Goal: Information Seeking & Learning: Check status

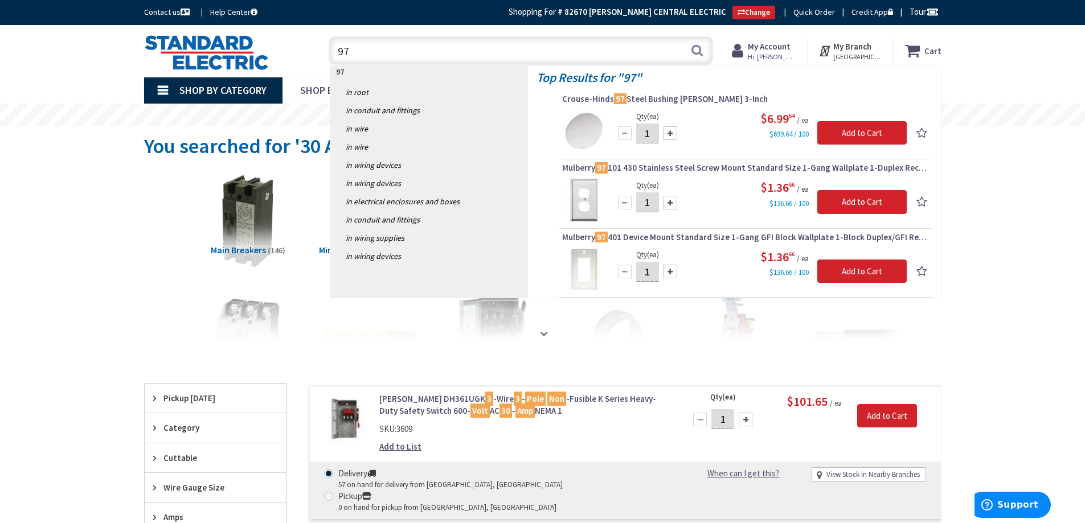
type input "9"
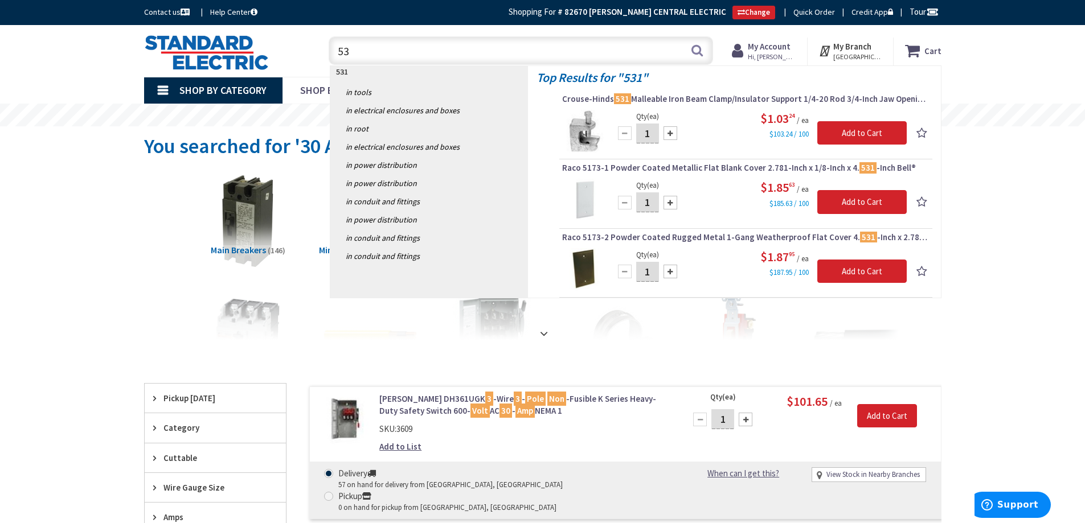
type input "5"
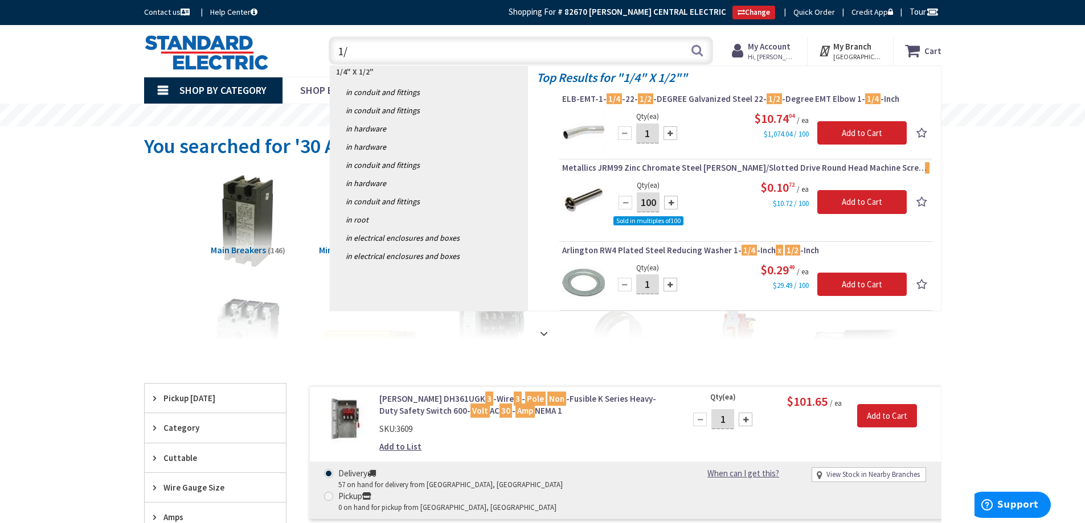
type input "1"
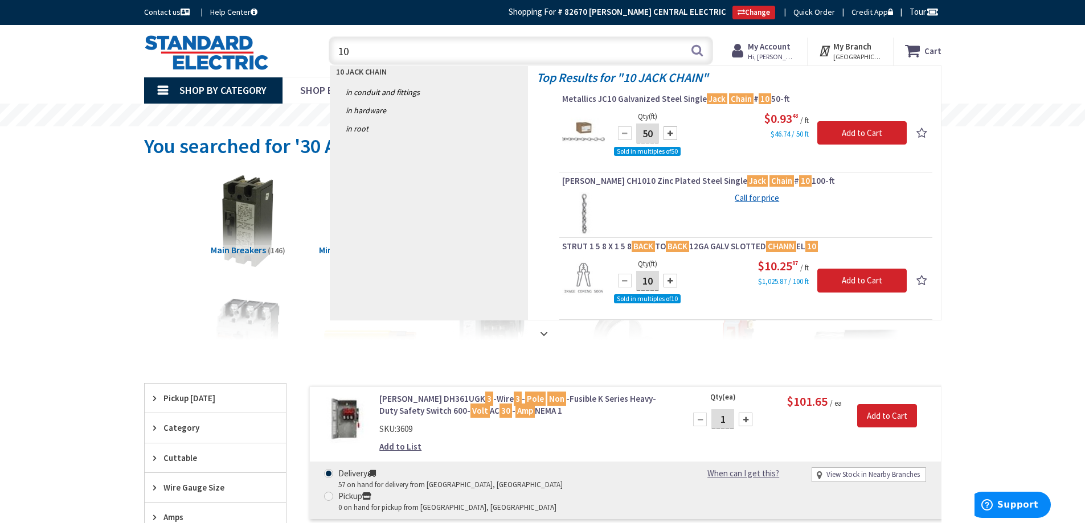
type input "1"
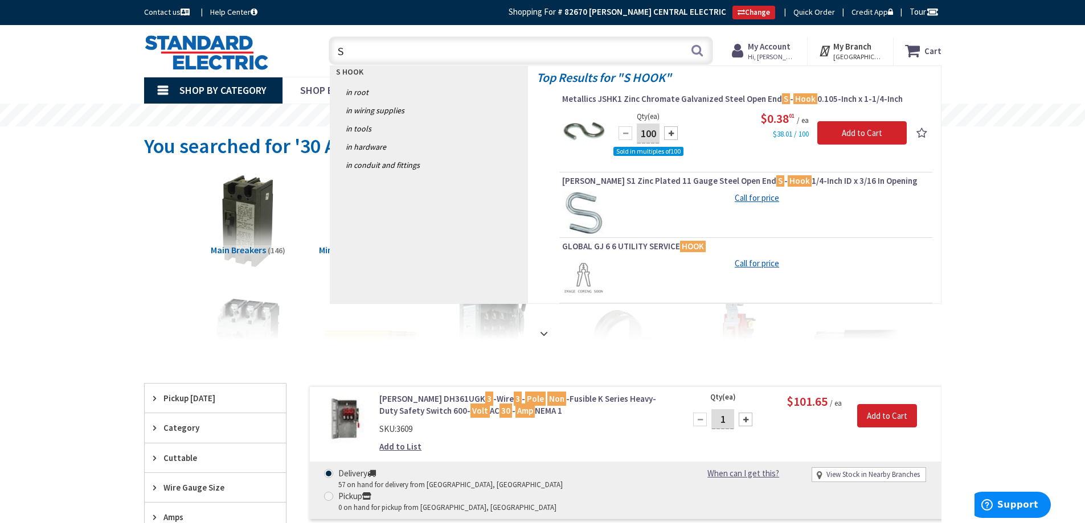
type input "S"
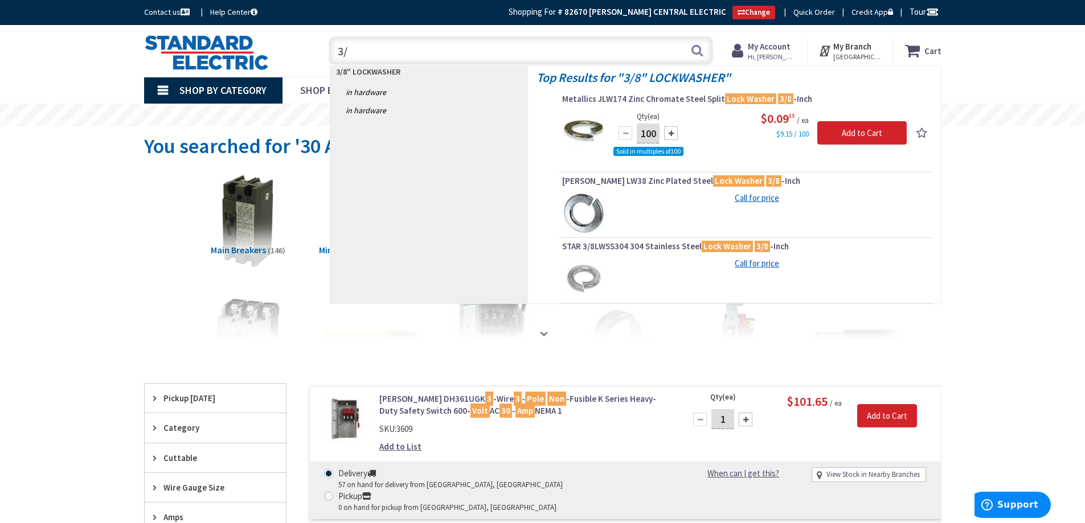
type input "3"
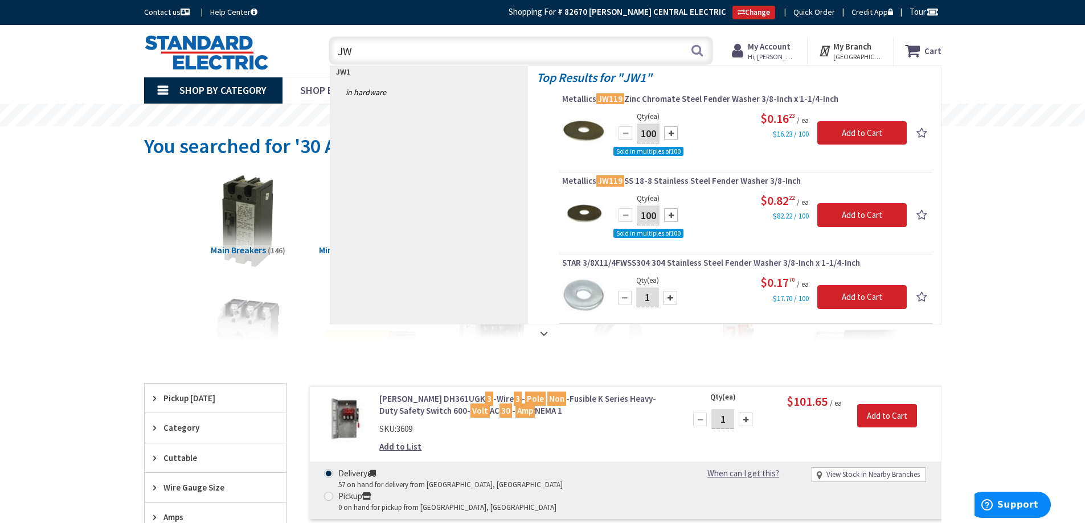
type input "J"
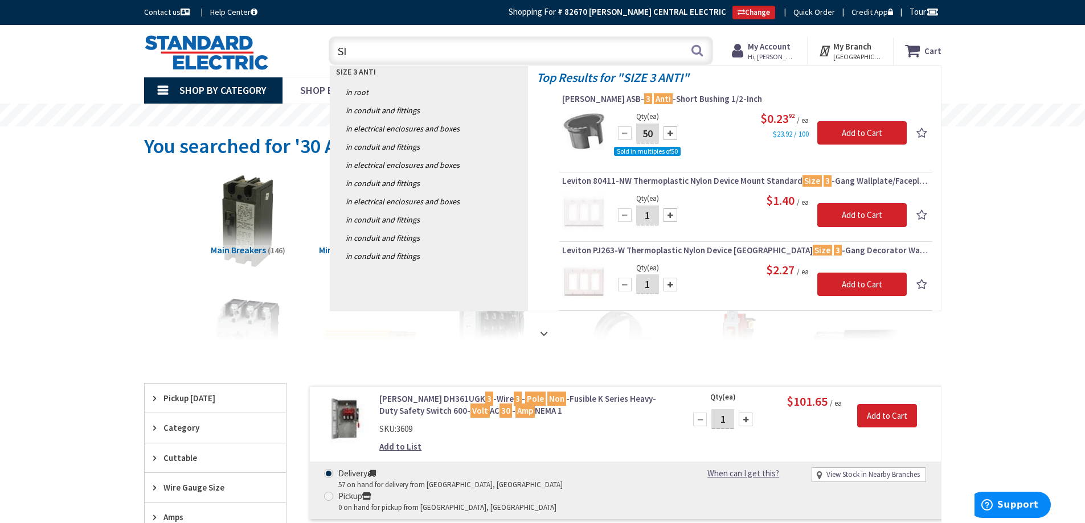
type input "S"
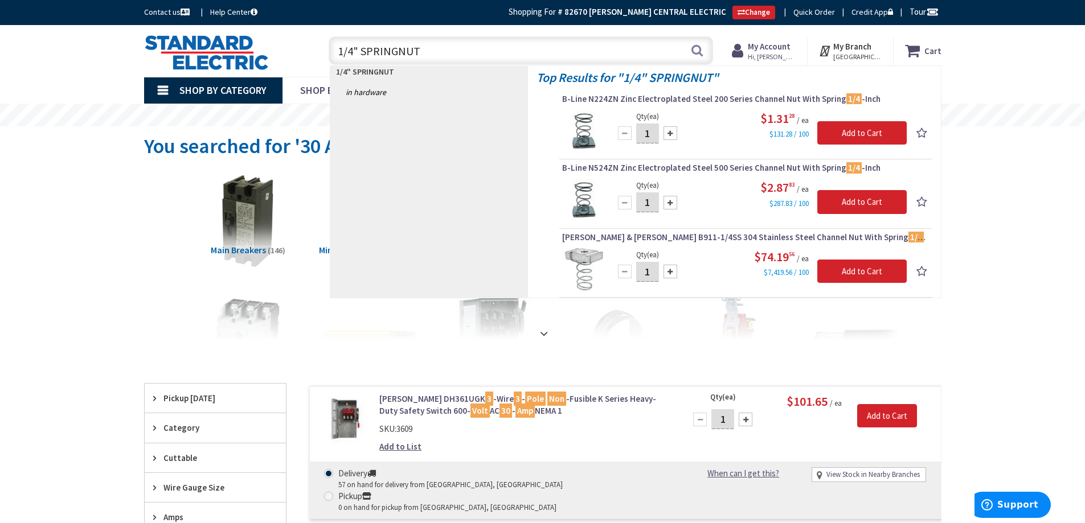
type input "1/4" SPRINGNUT"
click at [790, 46] on strong "My Account" at bounding box center [769, 46] width 43 height 11
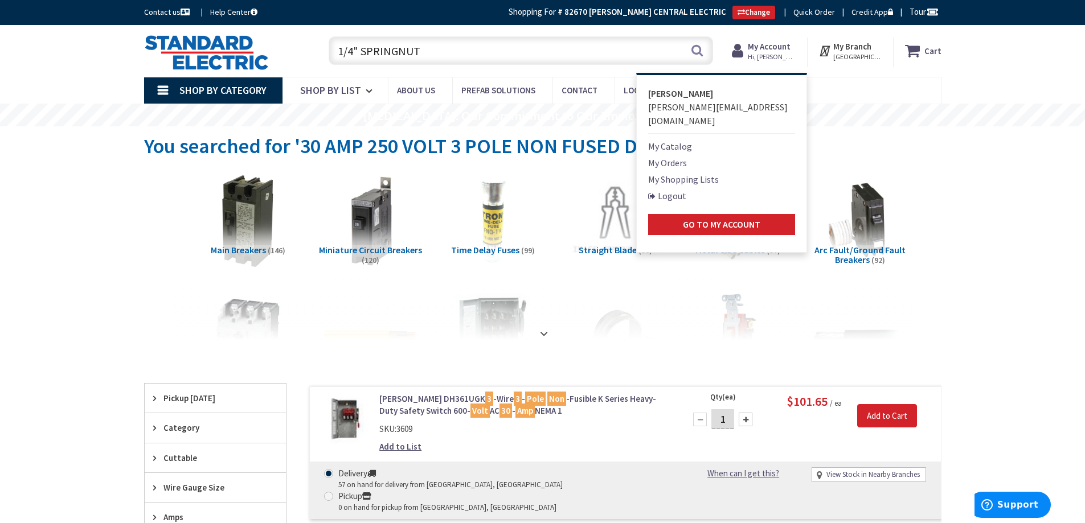
click at [676, 156] on link "My Orders" at bounding box center [667, 163] width 39 height 14
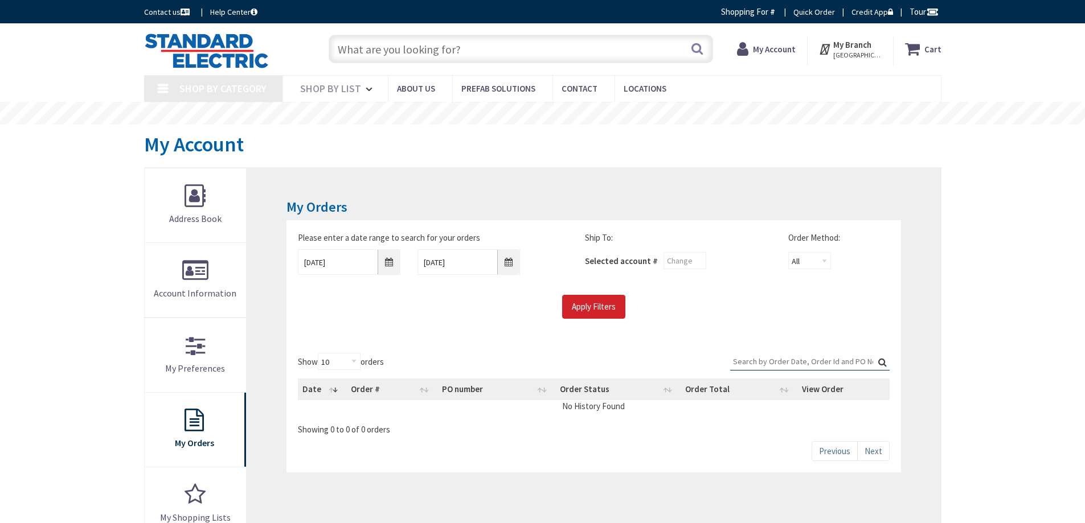
type input "[GEOGRAPHIC_DATA], [GEOGRAPHIC_DATA]"
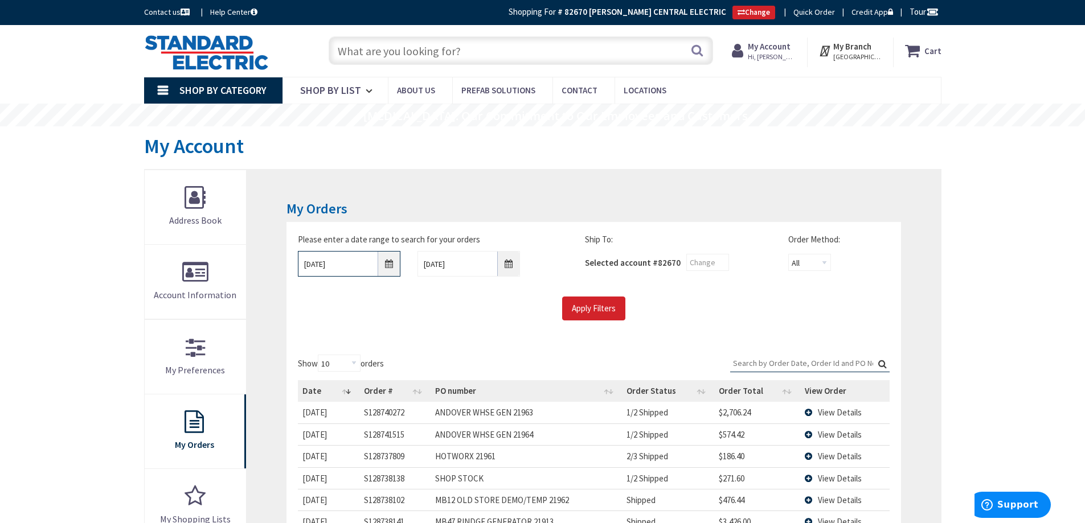
click at [390, 265] on input "9/3/2025" at bounding box center [349, 264] width 103 height 26
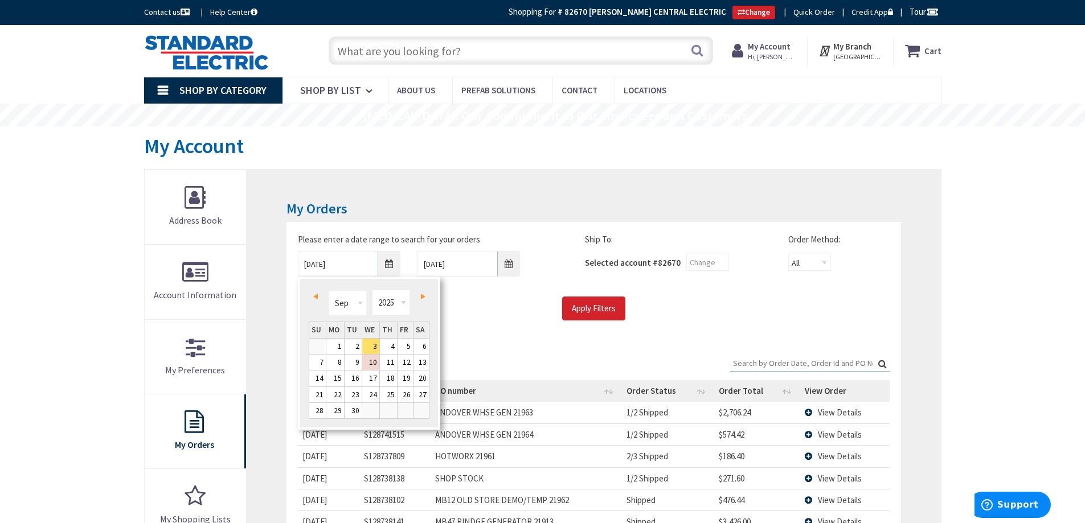
click at [314, 294] on span "Prev" at bounding box center [315, 297] width 5 height 6
click at [407, 379] on link "15" at bounding box center [404, 378] width 15 height 15
type input "08/15/2025"
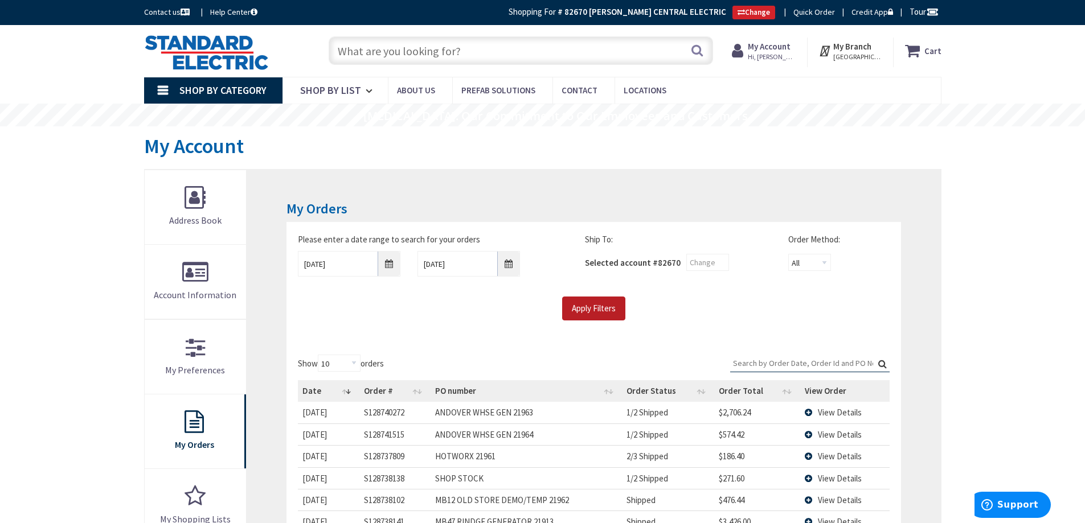
click at [596, 311] on input "Apply Filters" at bounding box center [593, 309] width 63 height 24
click at [353, 362] on select "10 25 50 100" at bounding box center [339, 363] width 43 height 17
select select "100"
click at [319, 355] on select "10 25 50 100" at bounding box center [339, 363] width 43 height 17
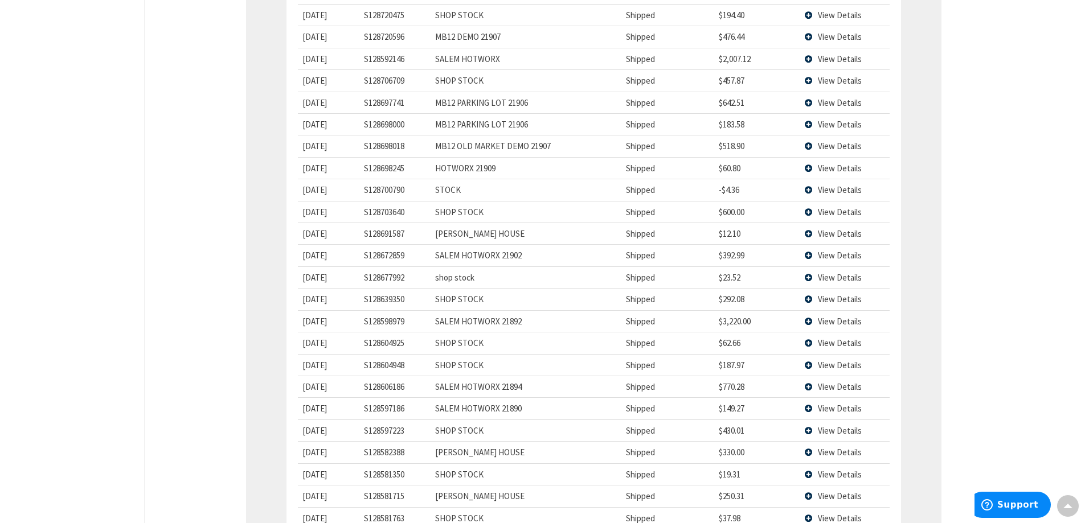
scroll to position [683, 0]
click at [838, 321] on span "View Details" at bounding box center [840, 320] width 44 height 11
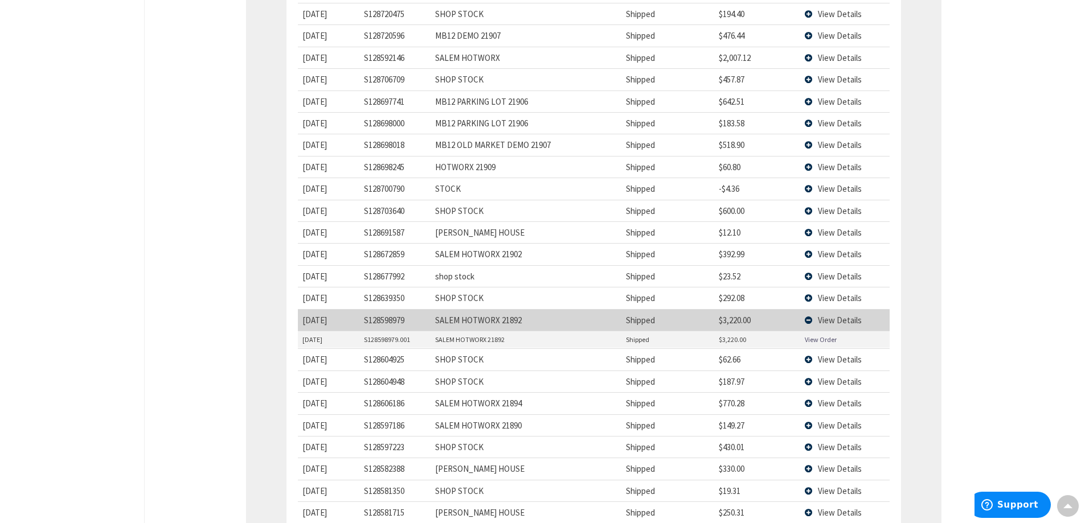
click at [822, 341] on link "View Order" at bounding box center [821, 340] width 32 height 10
click at [809, 319] on td "View Details" at bounding box center [844, 320] width 89 height 22
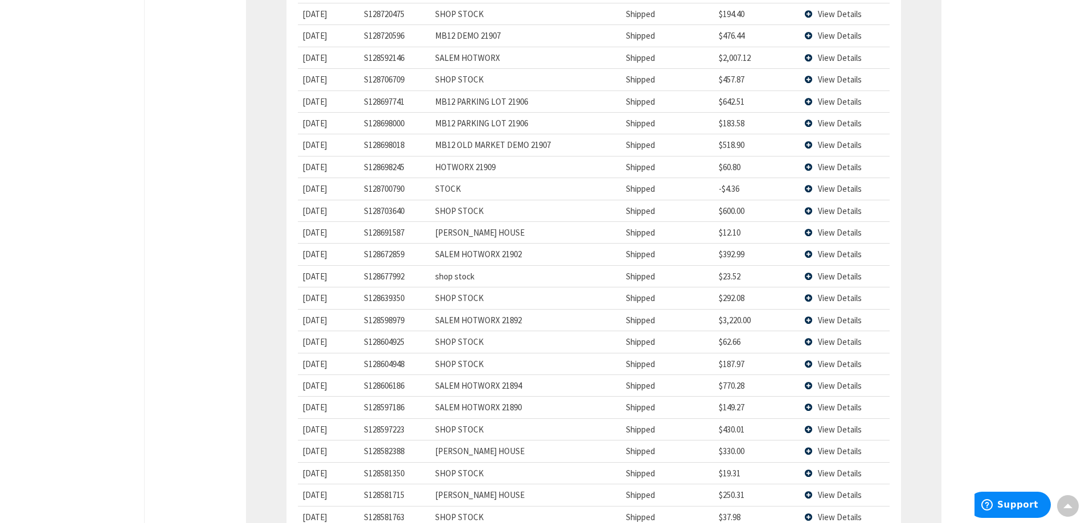
click at [833, 56] on span "View Details" at bounding box center [840, 57] width 44 height 11
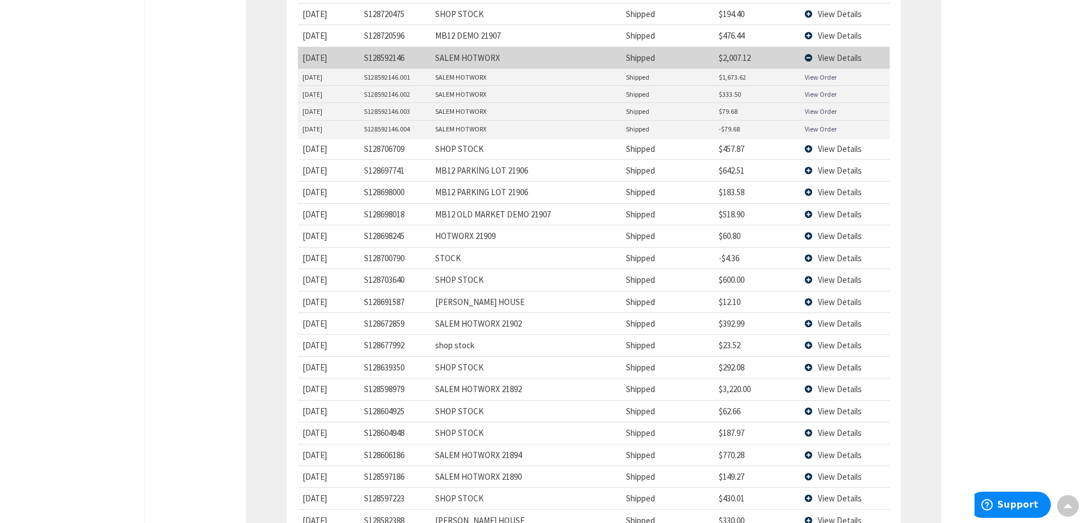
click at [833, 59] on span "View Details" at bounding box center [840, 57] width 44 height 11
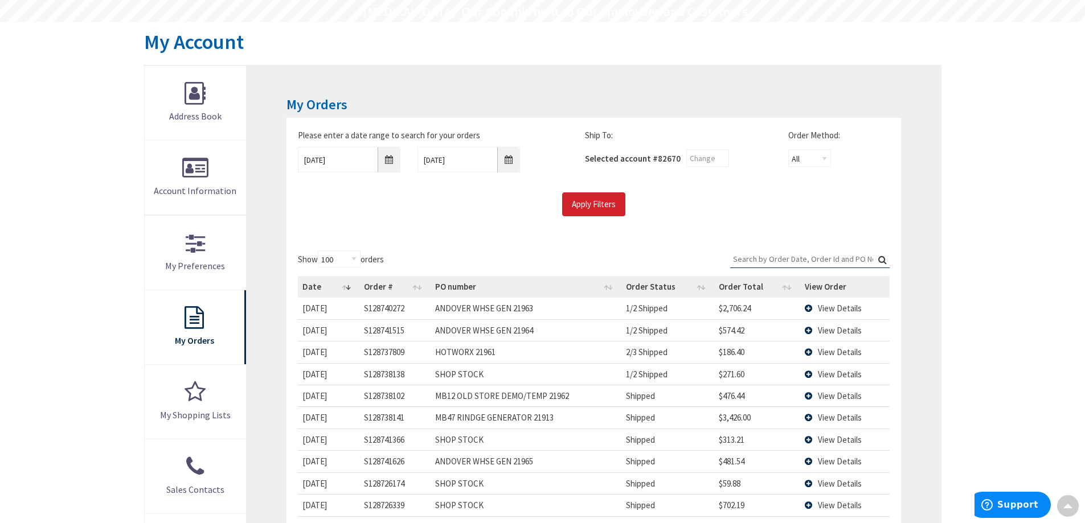
scroll to position [0, 0]
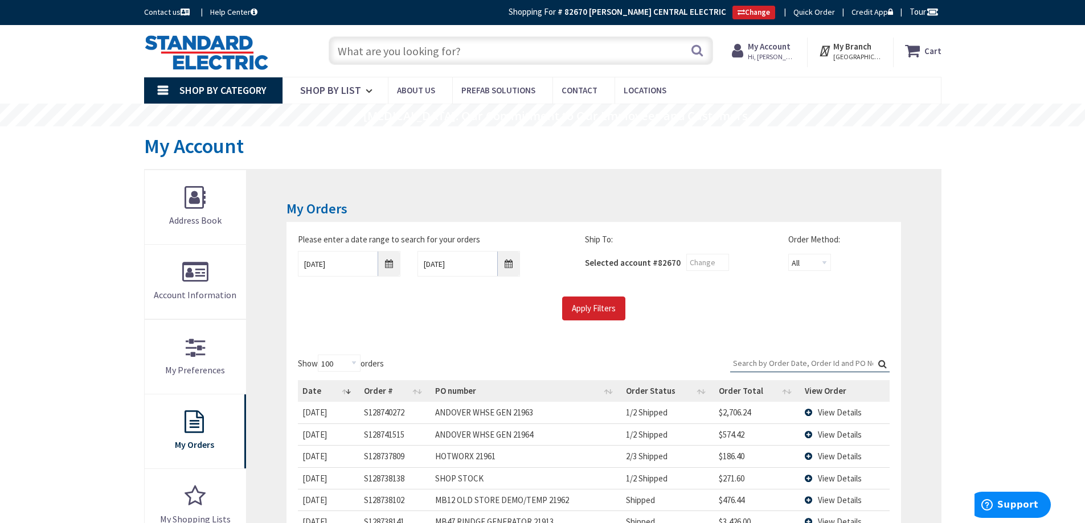
click at [439, 44] on input "text" at bounding box center [521, 50] width 384 height 28
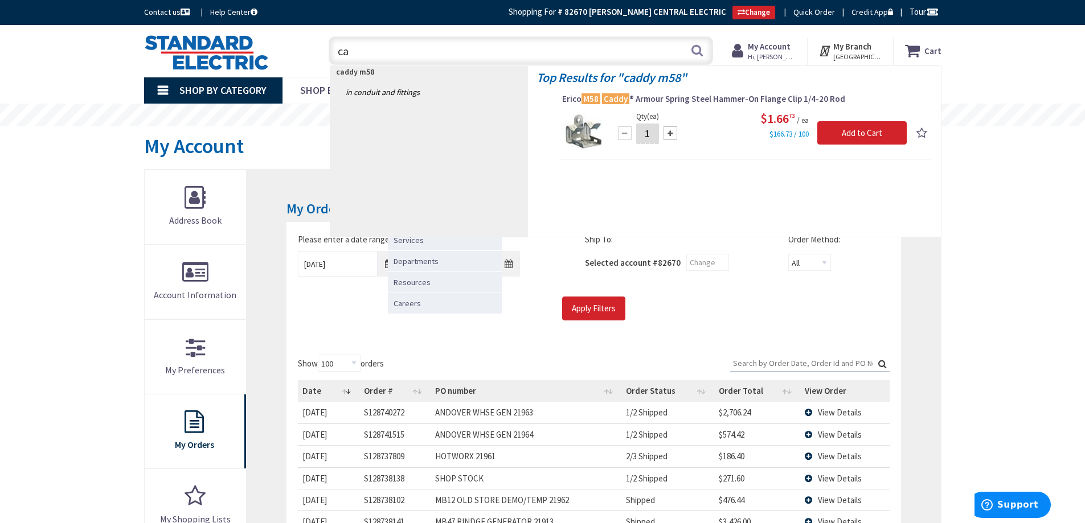
type input "c"
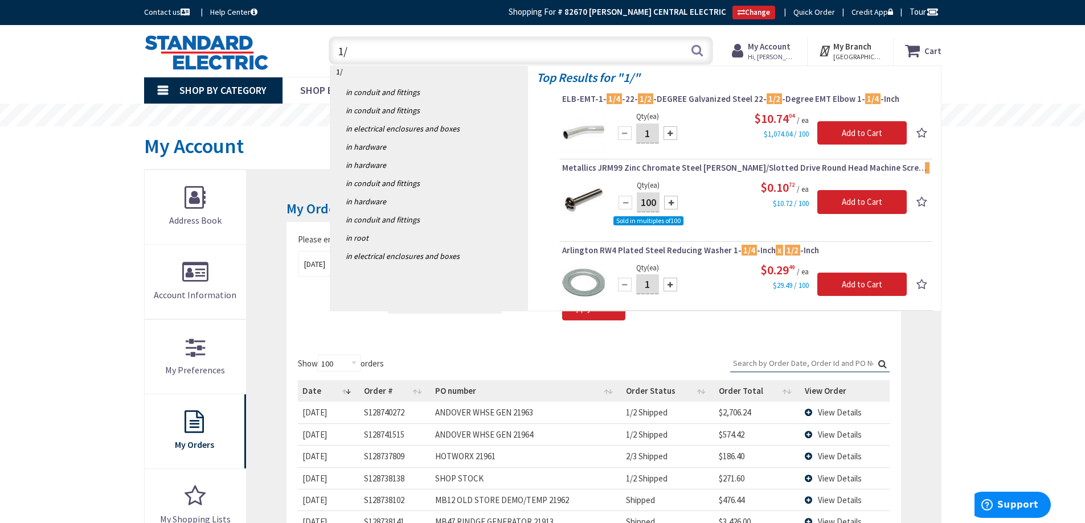
type input "1"
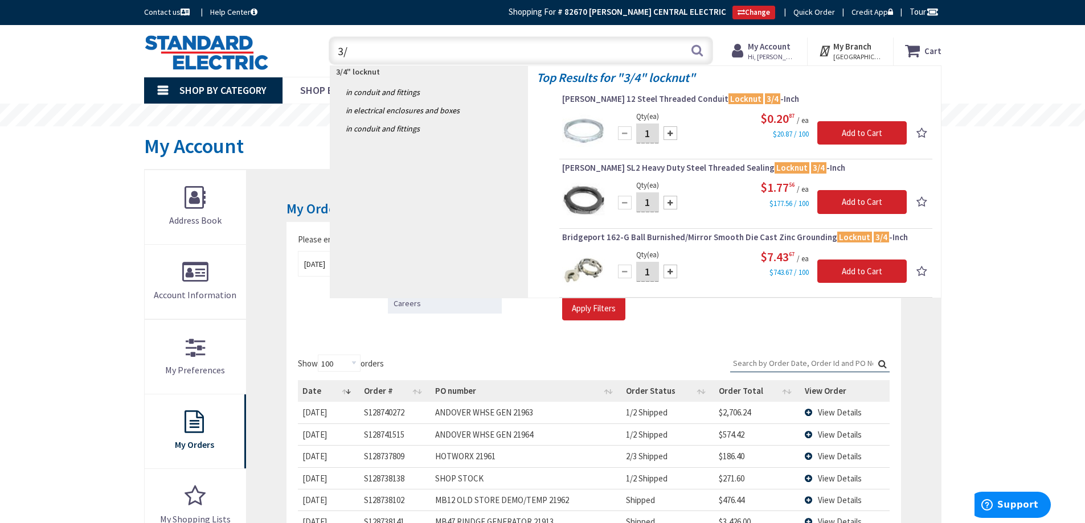
type input "3"
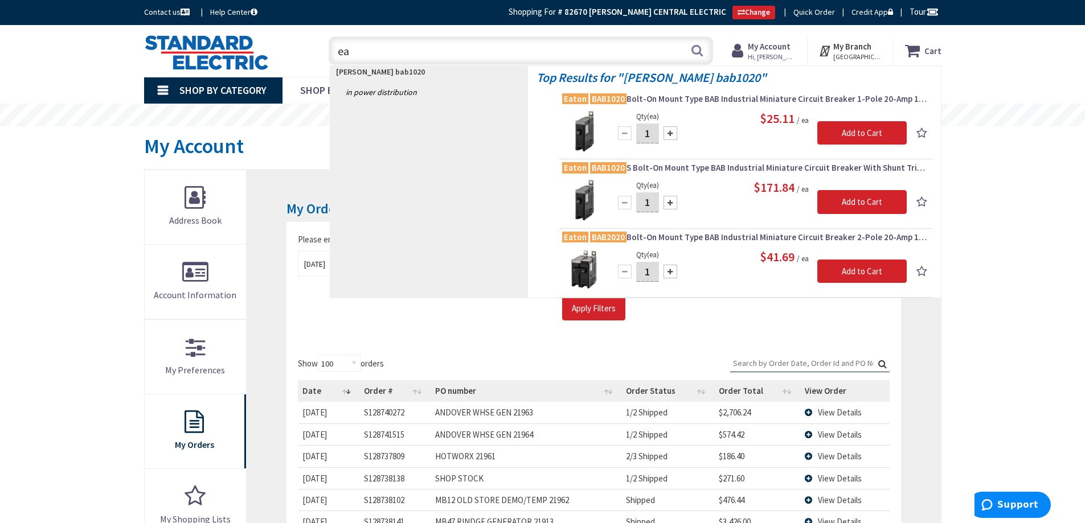
type input "e"
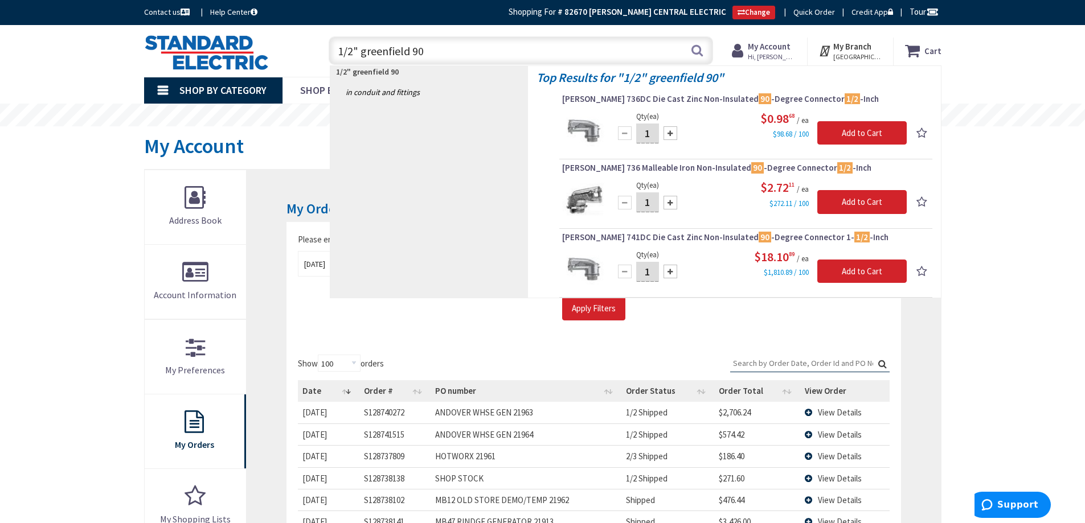
click at [355, 50] on input "1/2" greenfield 90" at bounding box center [521, 50] width 384 height 28
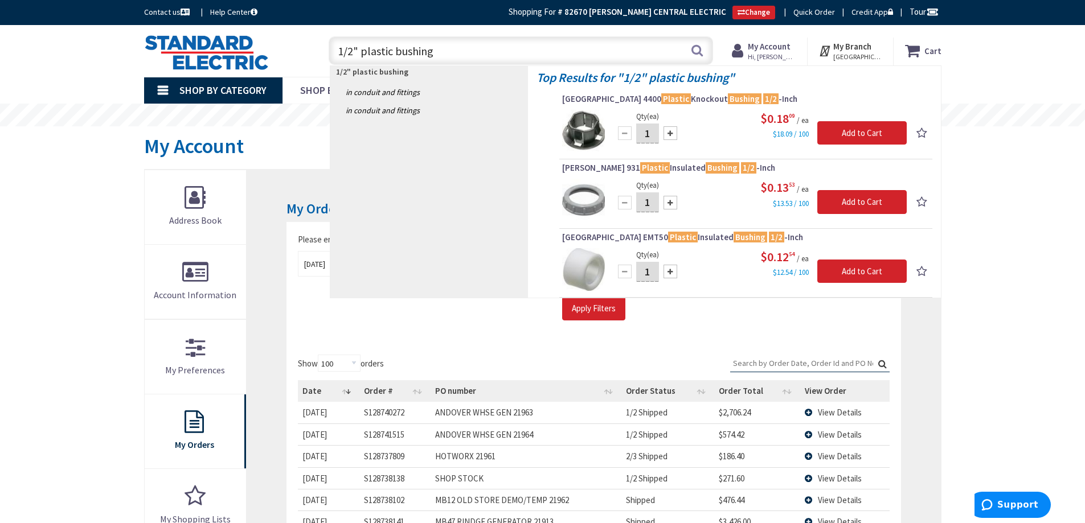
click at [355, 48] on input "1/2" plastic bushing" at bounding box center [521, 50] width 384 height 28
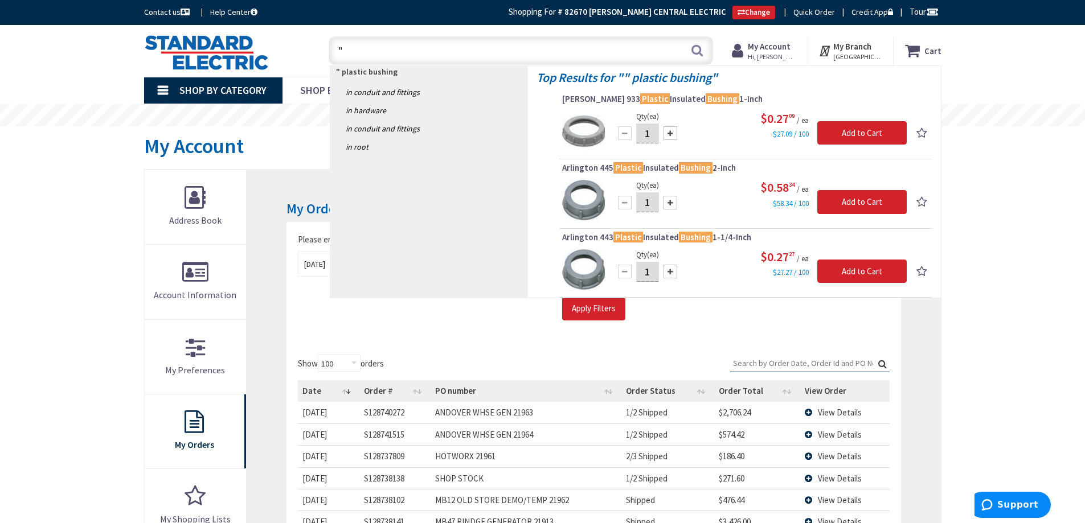
type input """
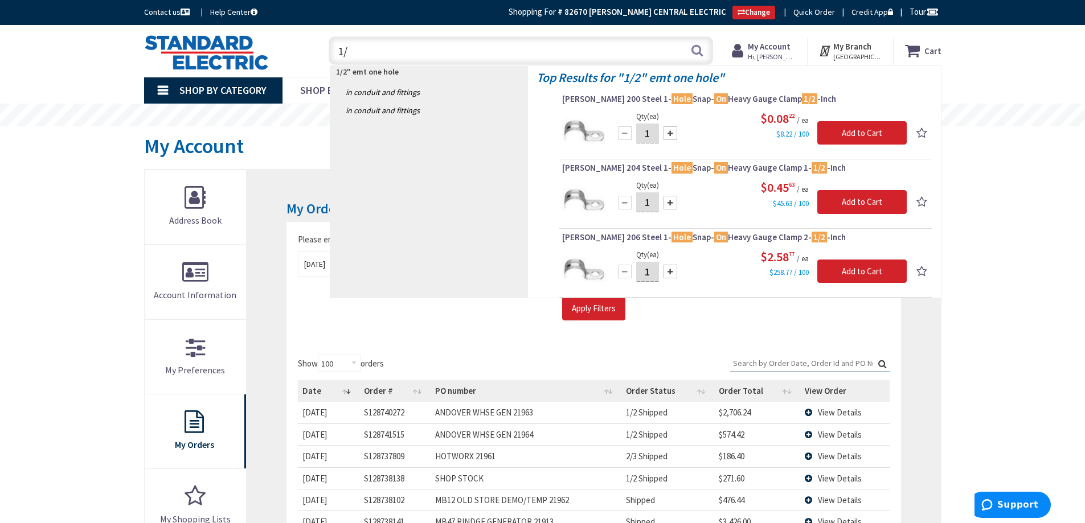
type input "1"
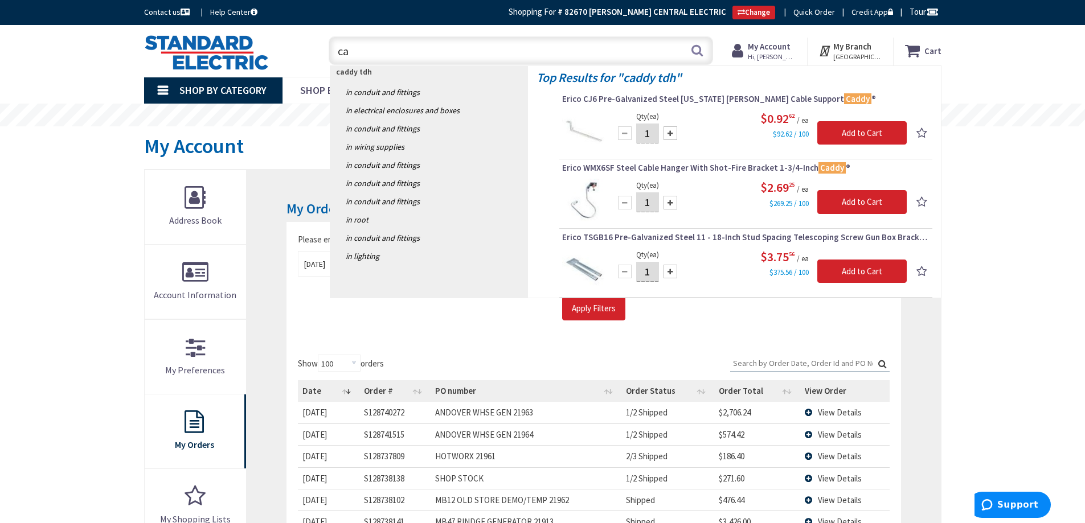
type input "c"
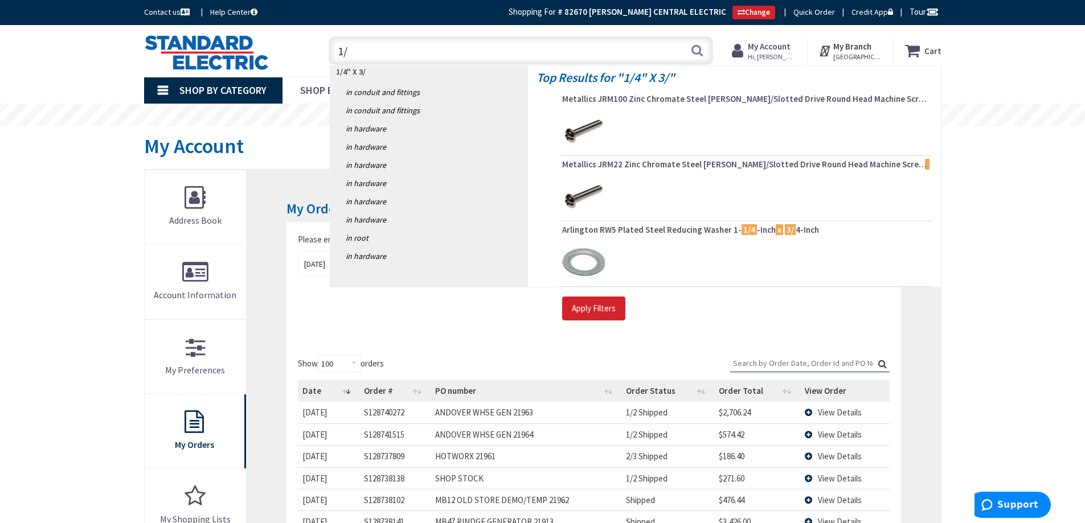
type input "1"
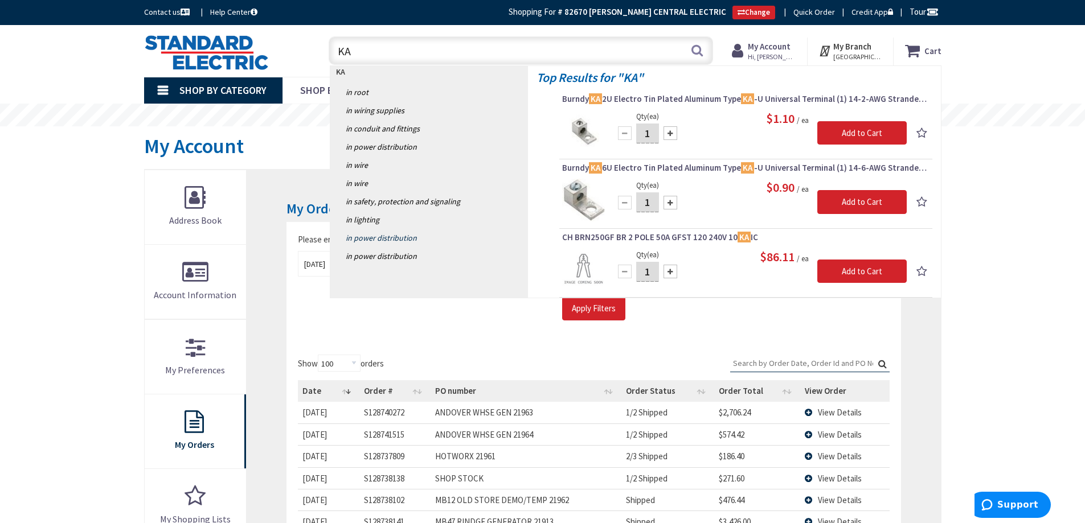
type input "K"
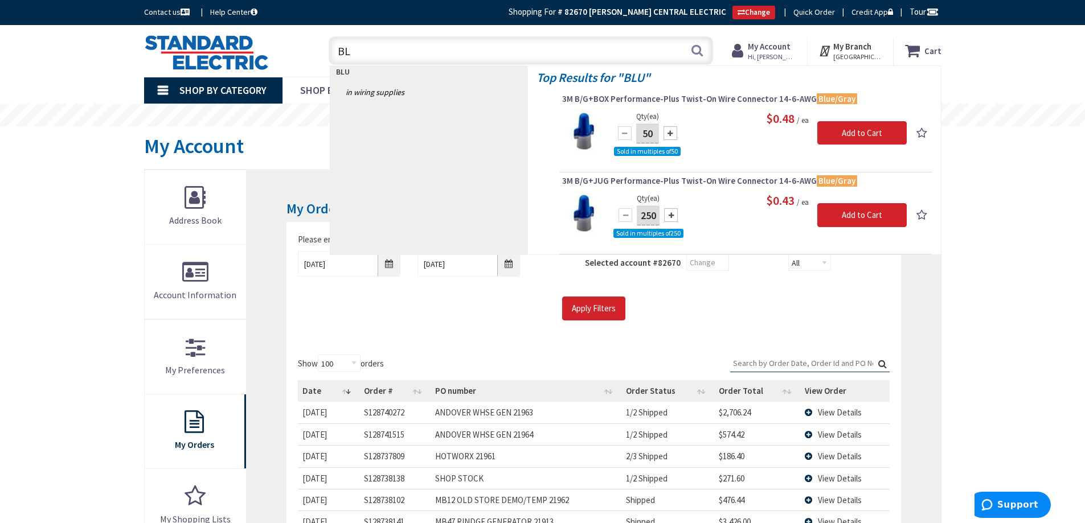
type input "B"
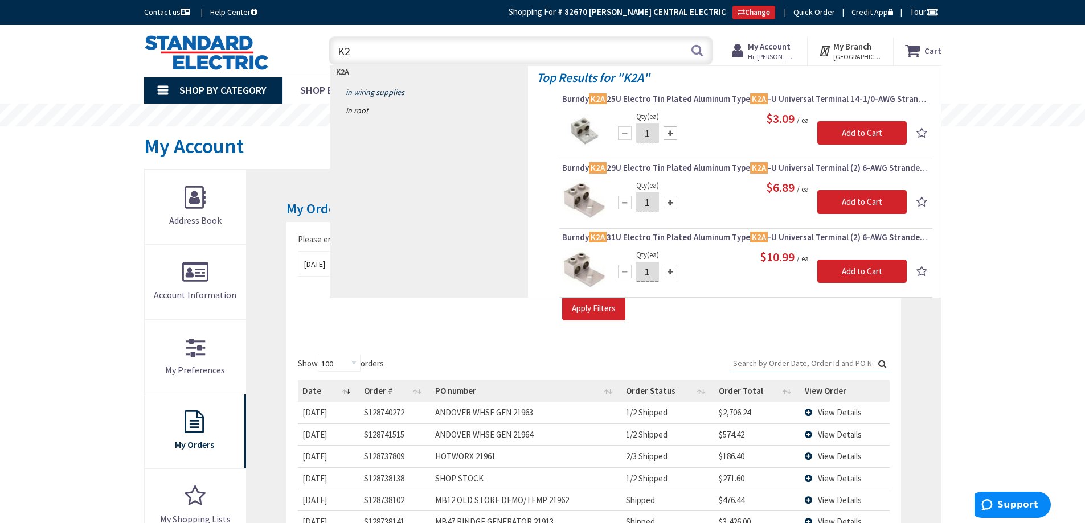
type input "K"
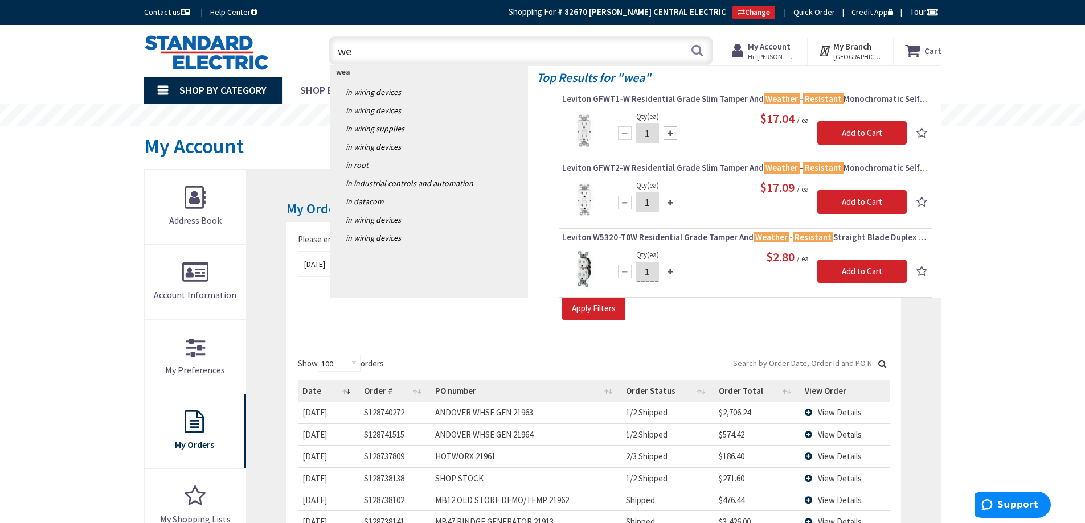
type input "w"
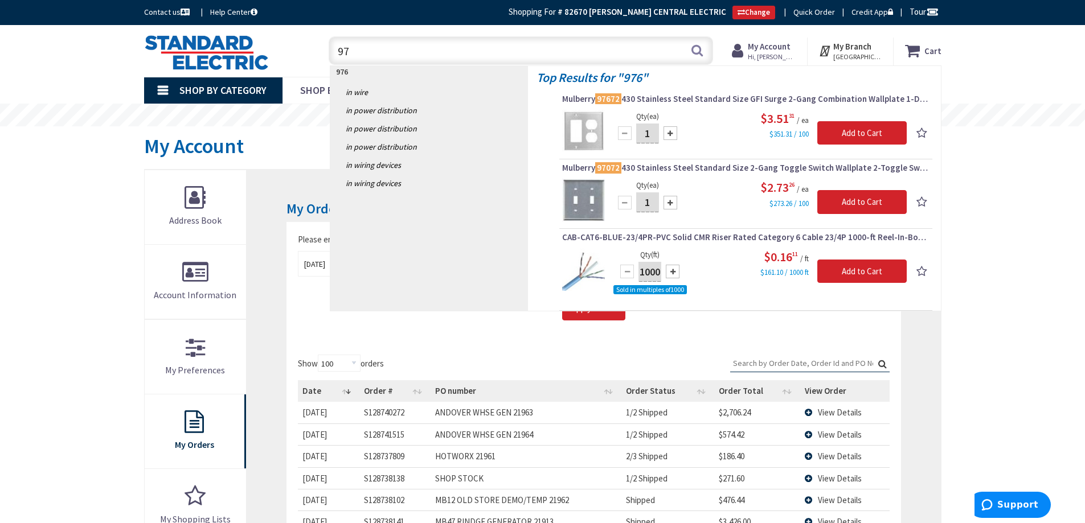
type input "9"
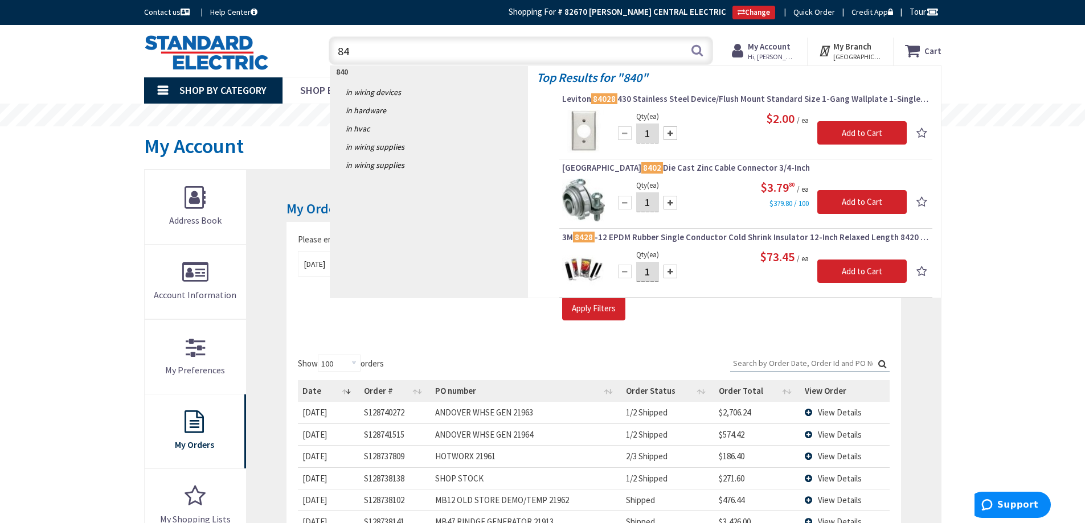
type input "8"
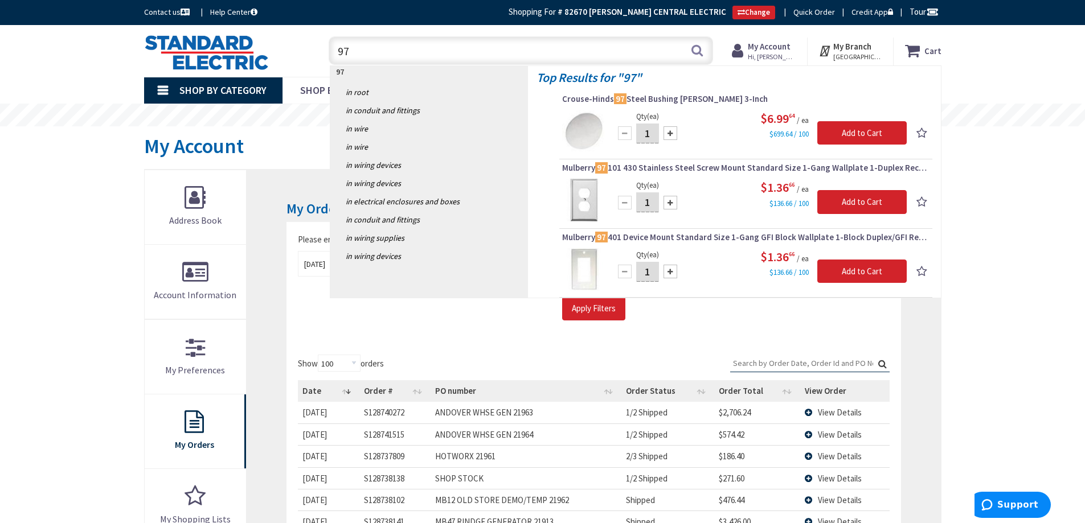
type input "97"
